Goal: Information Seeking & Learning: Understand process/instructions

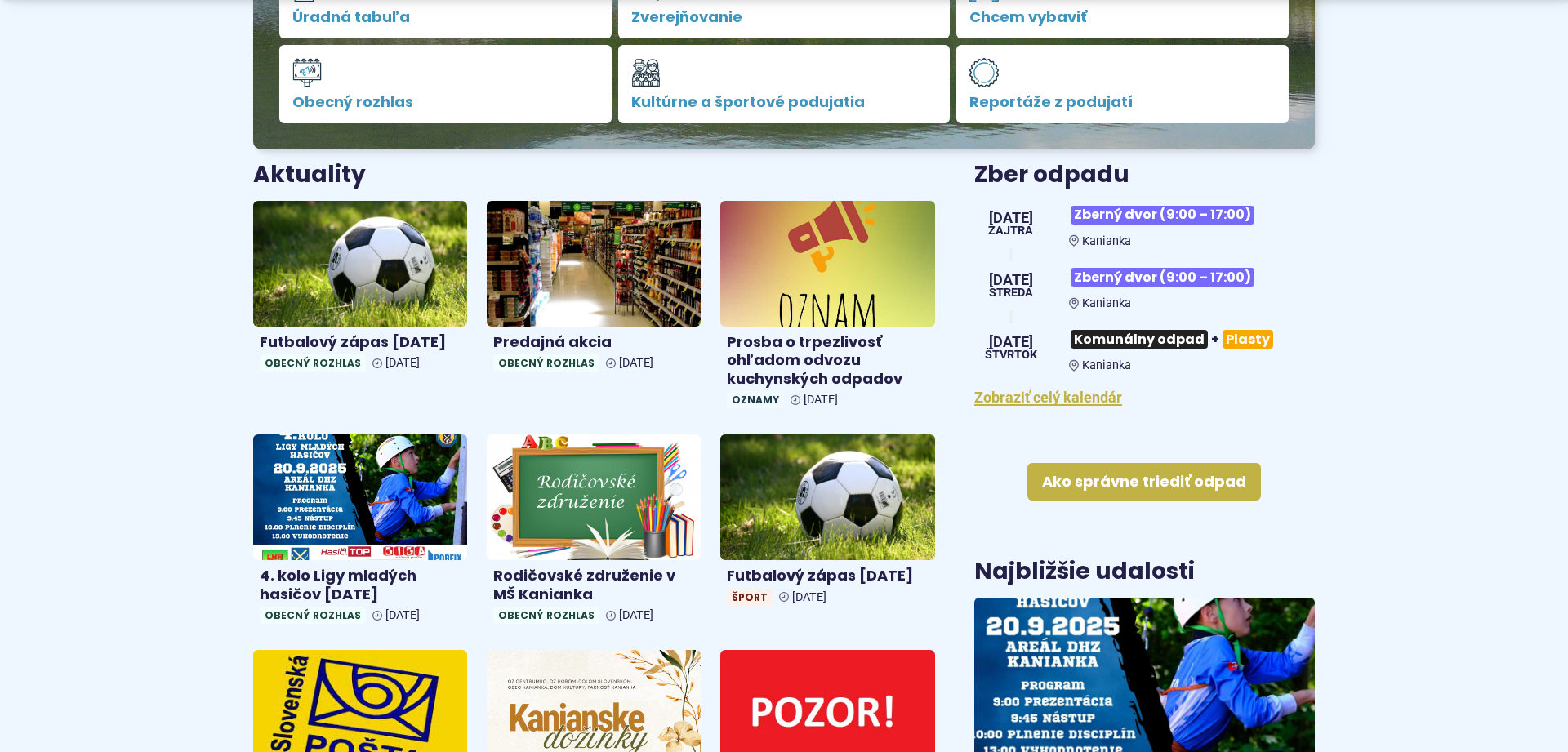
scroll to position [500, 0]
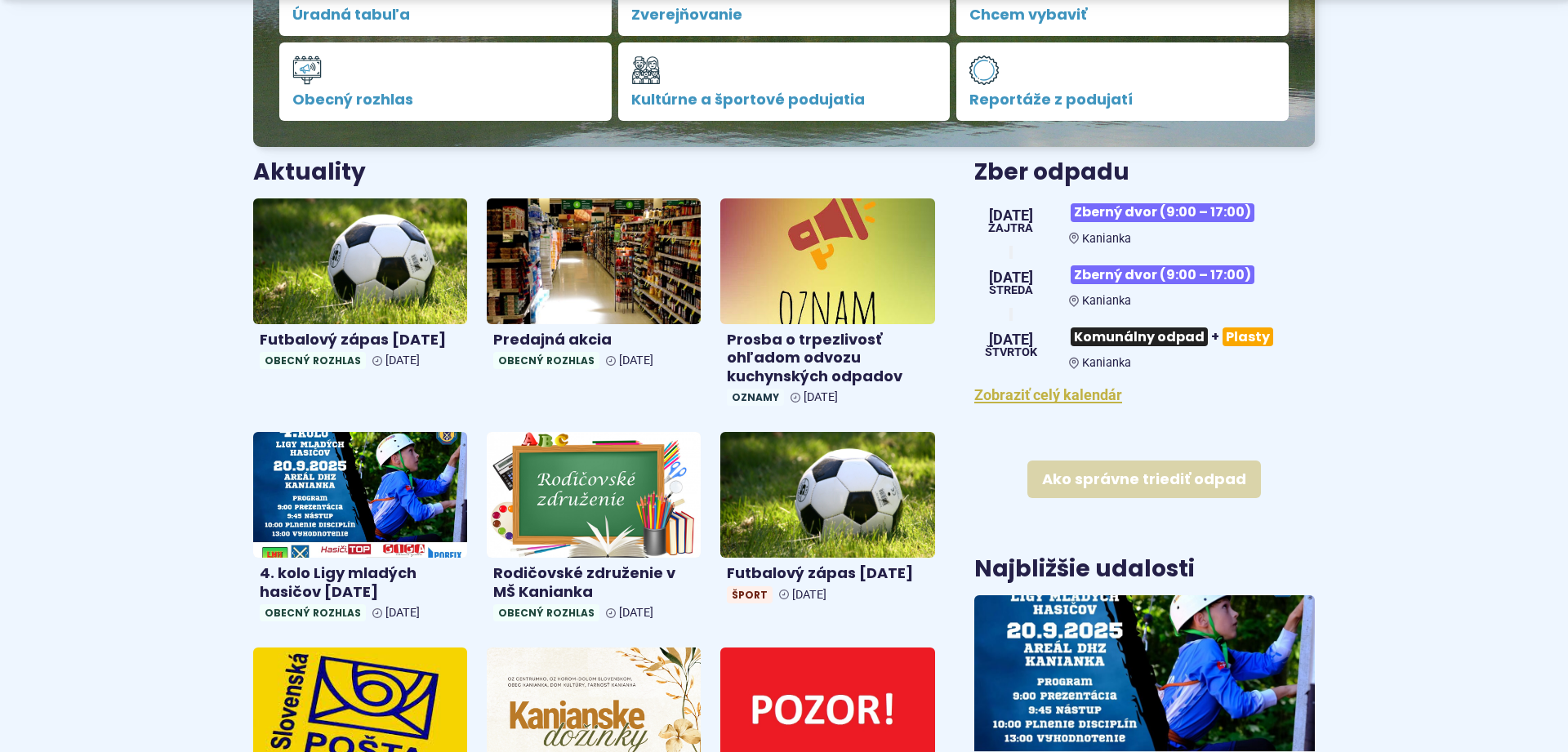
click at [1178, 485] on link "Ako správne triediť odpad" at bounding box center [1145, 479] width 234 height 38
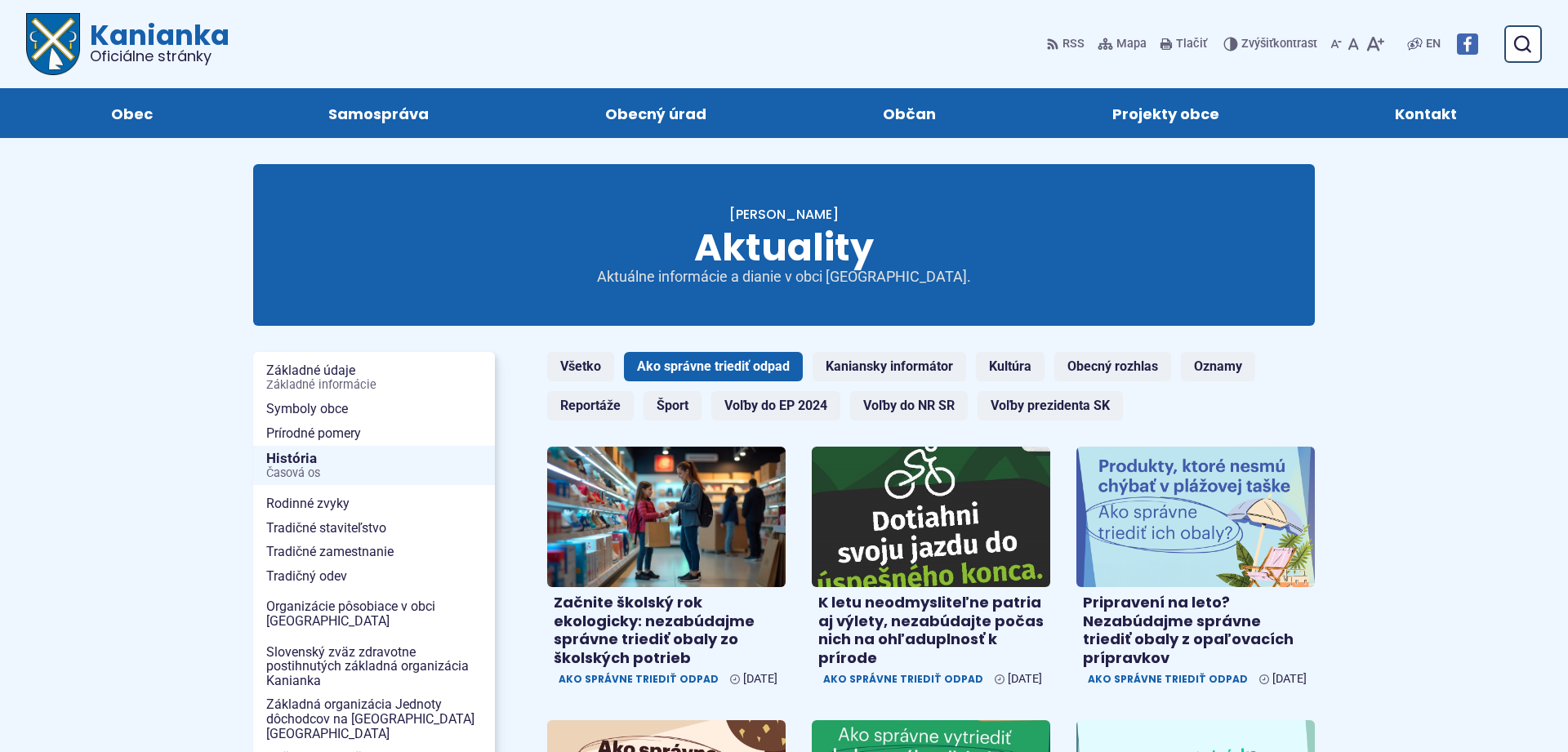
click at [730, 366] on link "Ako správne triediť odpad" at bounding box center [713, 366] width 179 height 29
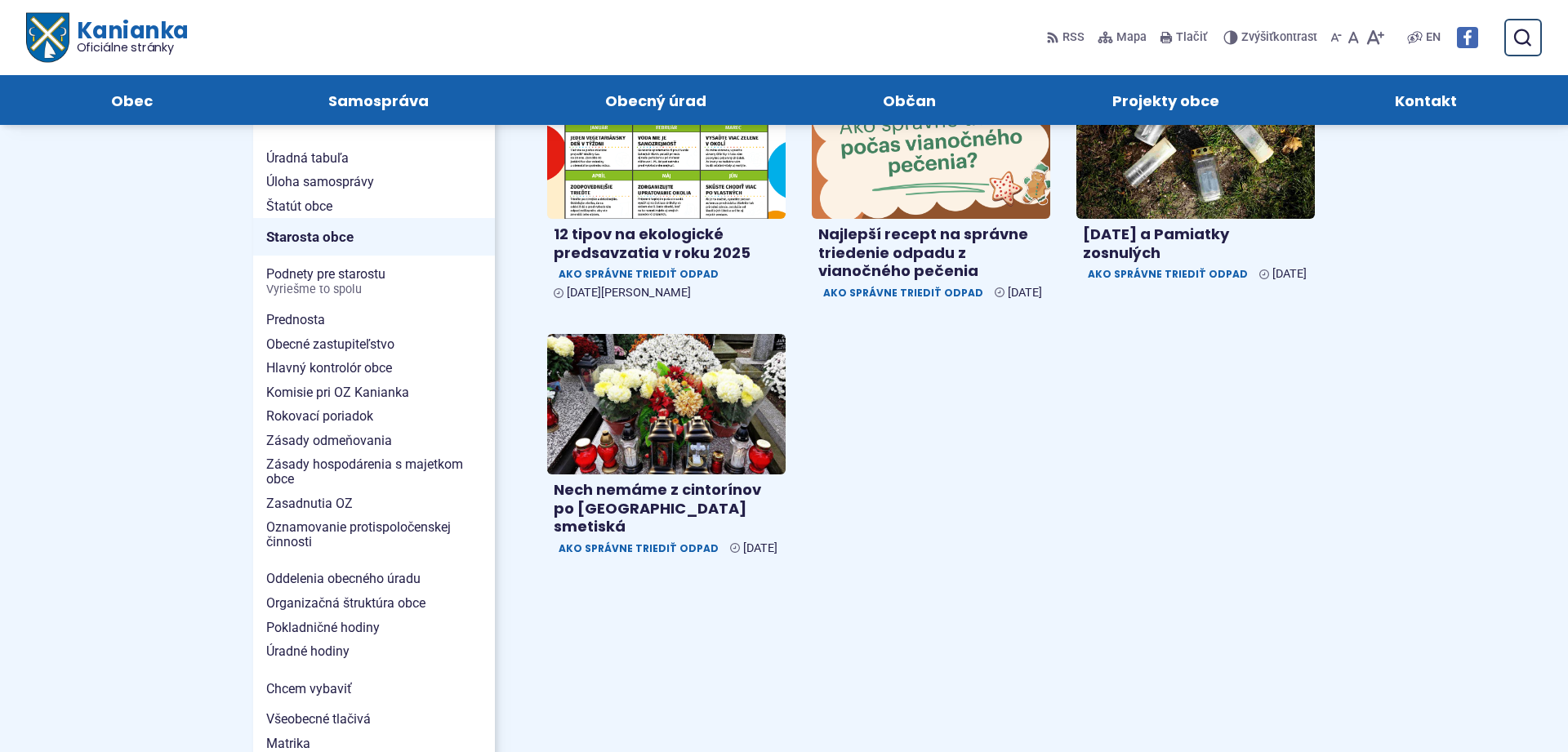
scroll to position [750, 0]
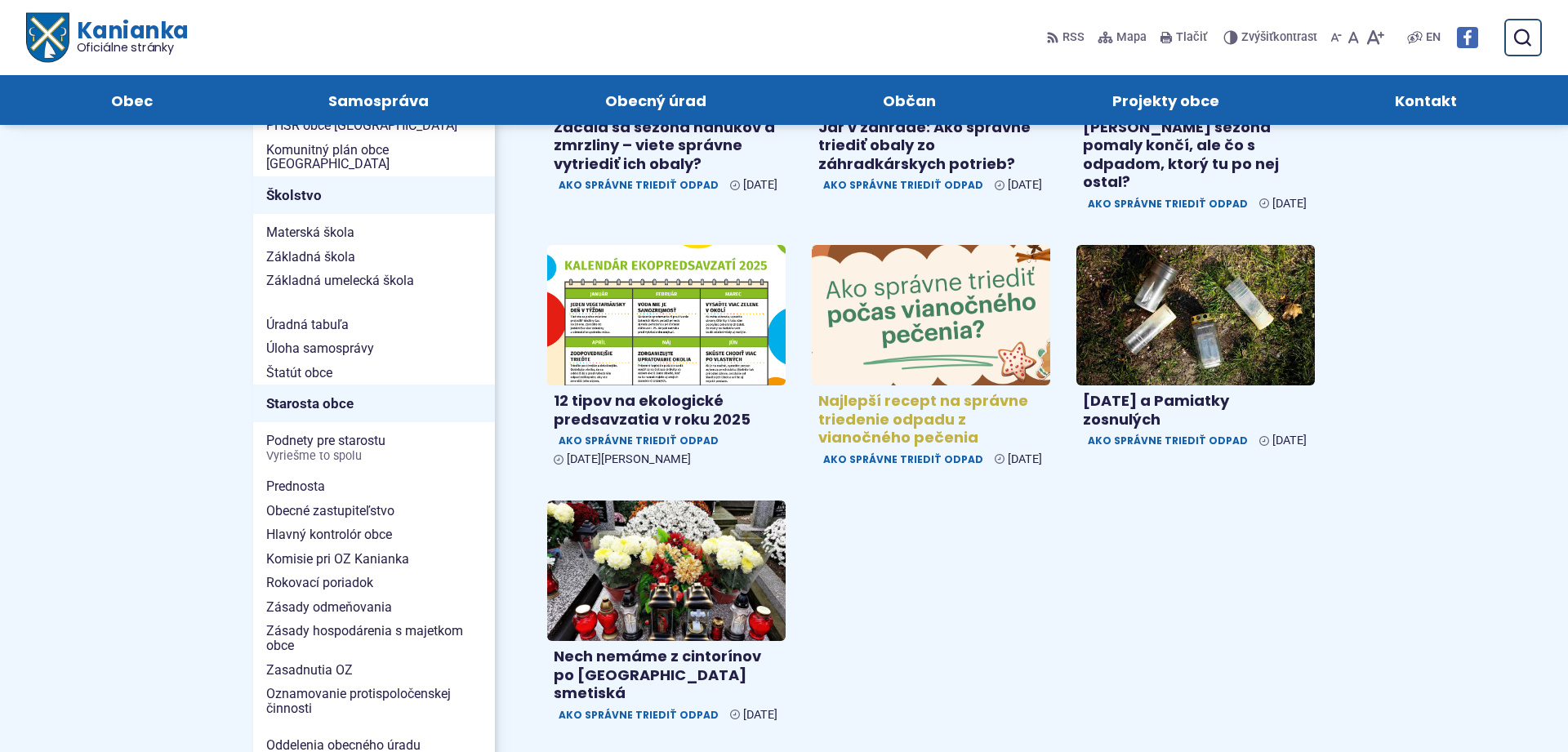
click at [913, 447] on h4 "Najlepší recept na správne triedenie odpadu z vianočného pečenia" at bounding box center [931, 419] width 225 height 55
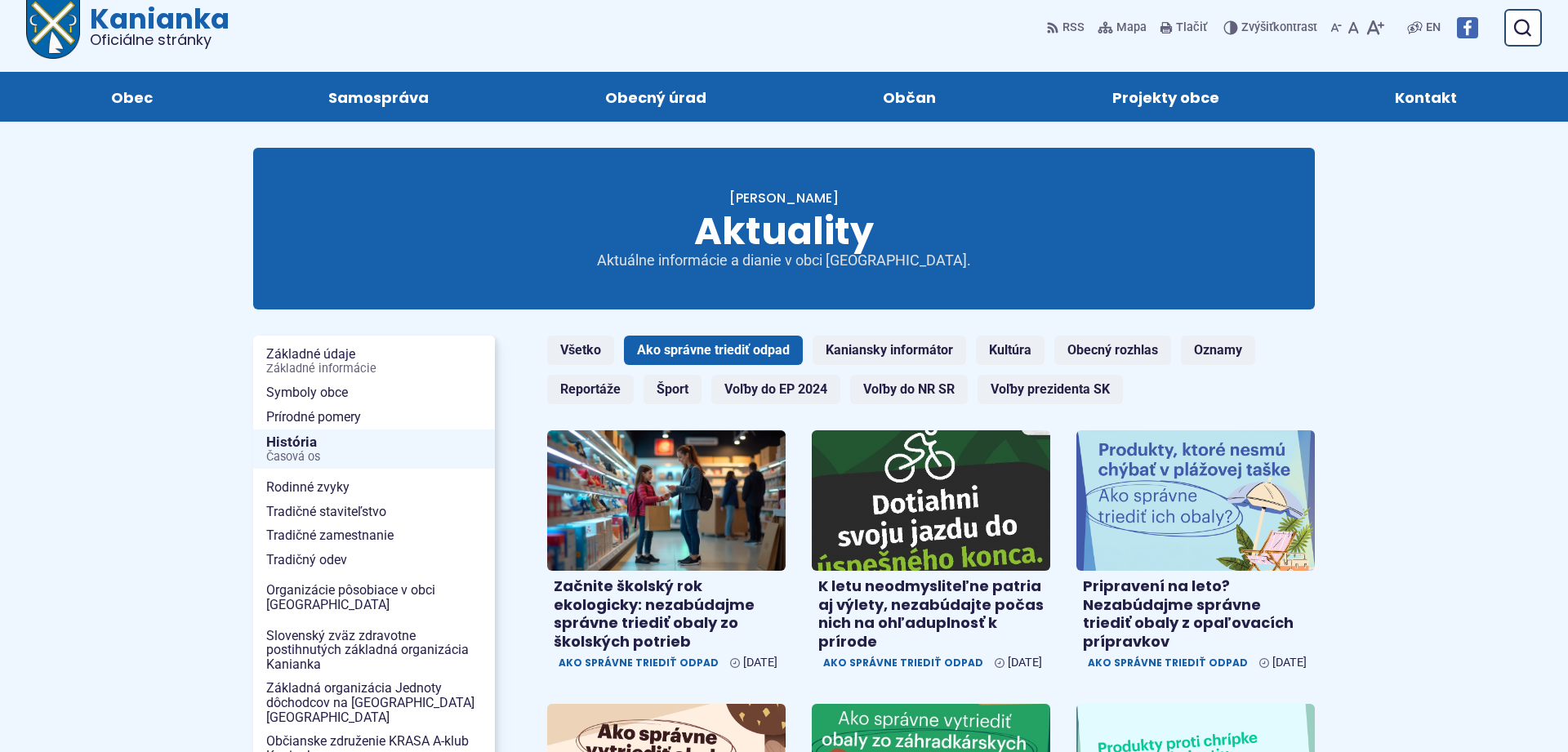
scroll to position [0, 0]
